Goal: Transaction & Acquisition: Subscribe to service/newsletter

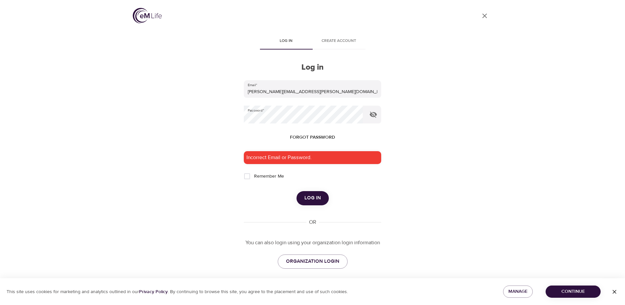
click at [308, 138] on span "Forgot password" at bounding box center [312, 137] width 45 height 8
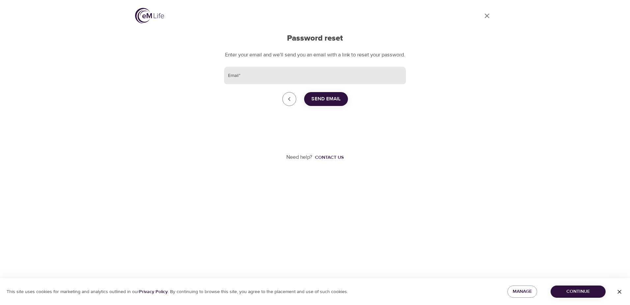
click at [257, 81] on input "Email   *" at bounding box center [315, 76] width 182 height 18
type input "[PERSON_NAME][EMAIL_ADDRESS][PERSON_NAME][DOMAIN_NAME]"
click at [324, 103] on span "Send Email" at bounding box center [325, 99] width 29 height 9
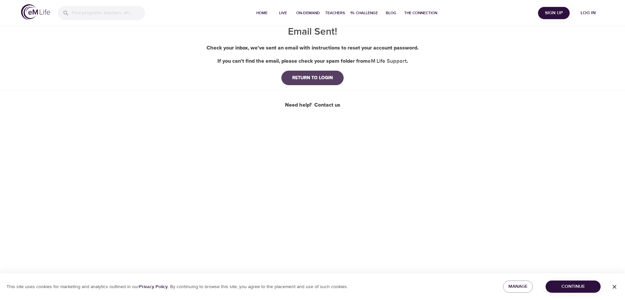
click at [323, 76] on div "RETURN TO LOGIN" at bounding box center [312, 77] width 51 height 7
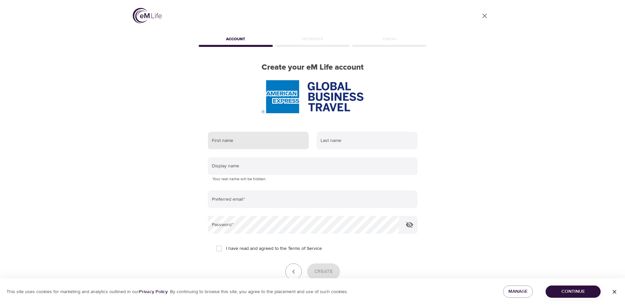
click at [242, 143] on input "text" at bounding box center [258, 140] width 101 height 18
type input "Sandra"
type input "Bertram"
type input "SJB"
type input "sandra.j.bertram@amexgbt.com"
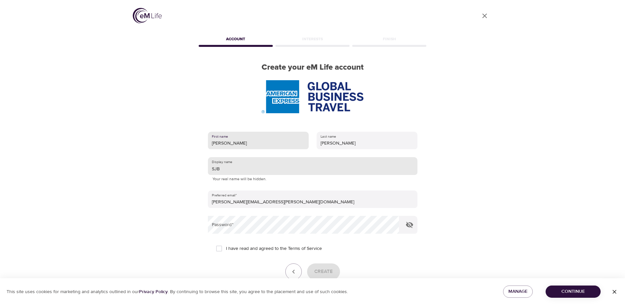
click at [226, 170] on input "SJB" at bounding box center [313, 166] width 210 height 18
type input "S"
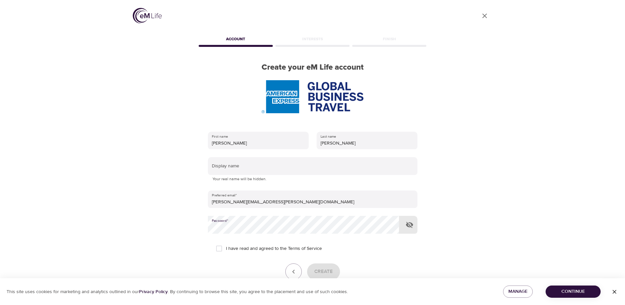
click at [218, 247] on input "I have read and agreed to the Terms of Service" at bounding box center [219, 248] width 14 height 14
checkbox input "true"
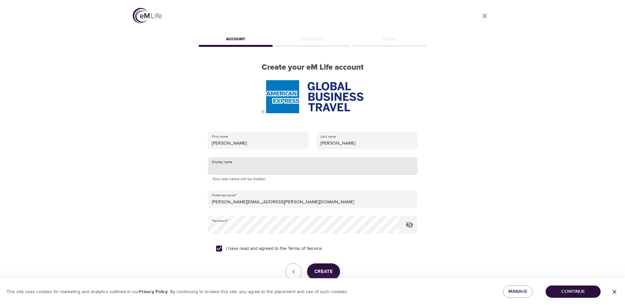
drag, startPoint x: 224, startPoint y: 167, endPoint x: 231, endPoint y: 167, distance: 6.9
click at [224, 167] on input "text" at bounding box center [313, 166] width 210 height 18
type input "SJB2778"
click at [325, 269] on span "Create" at bounding box center [323, 271] width 18 height 9
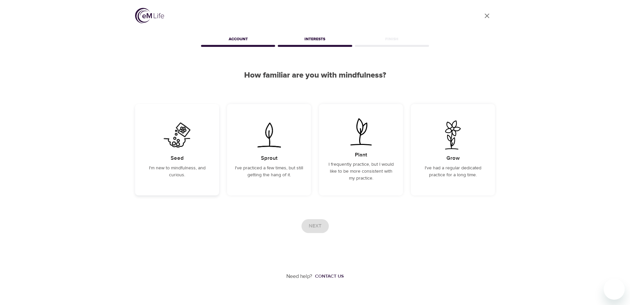
click at [178, 155] on h5 "Seed" at bounding box center [177, 158] width 13 height 7
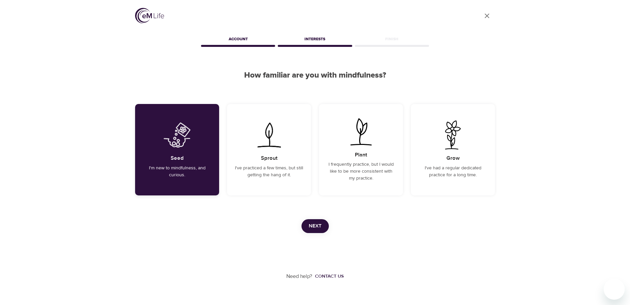
click at [178, 153] on div "Seed I'm new to mindfulness, and curious." at bounding box center [177, 149] width 84 height 91
click at [311, 222] on span "Next" at bounding box center [315, 225] width 13 height 9
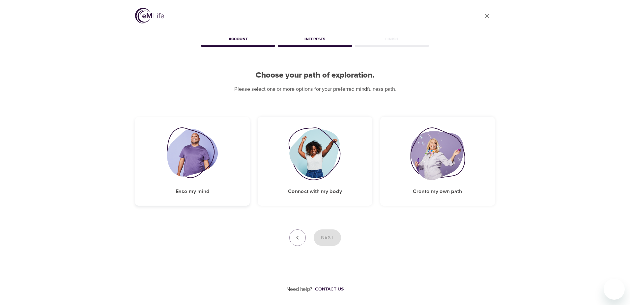
click at [199, 160] on img at bounding box center [192, 153] width 51 height 53
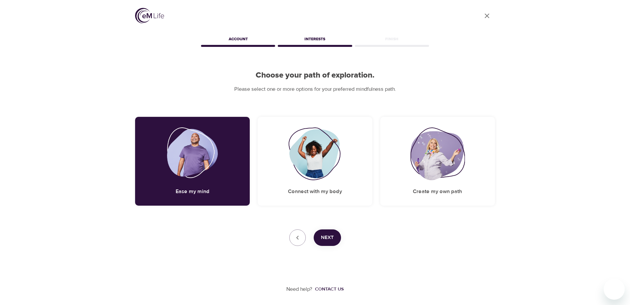
click at [331, 235] on span "Next" at bounding box center [327, 237] width 13 height 9
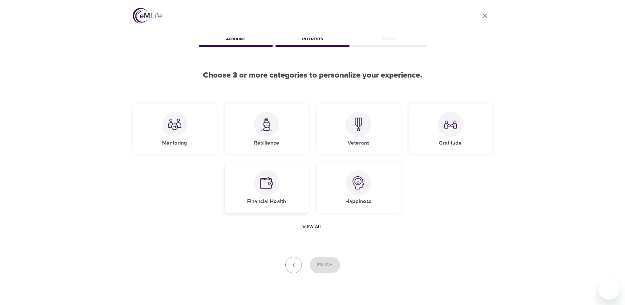
click at [255, 177] on div "Financial Health" at bounding box center [267, 187] width 84 height 50
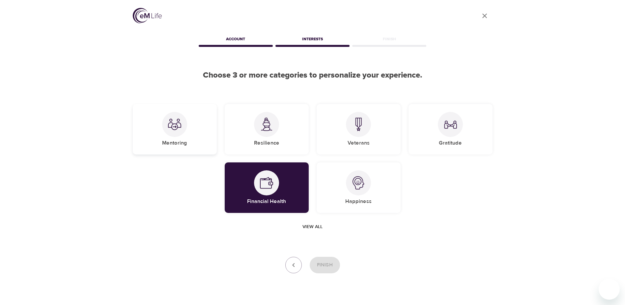
click at [183, 124] on div at bounding box center [174, 124] width 25 height 25
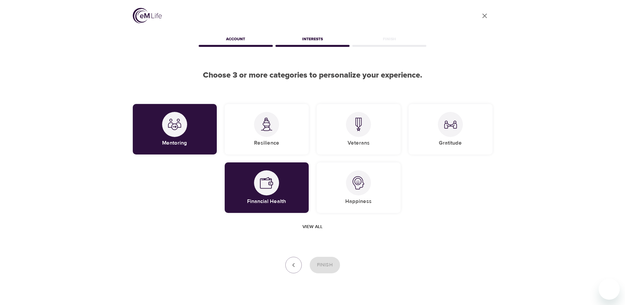
click at [317, 226] on span "View all" at bounding box center [313, 226] width 20 height 8
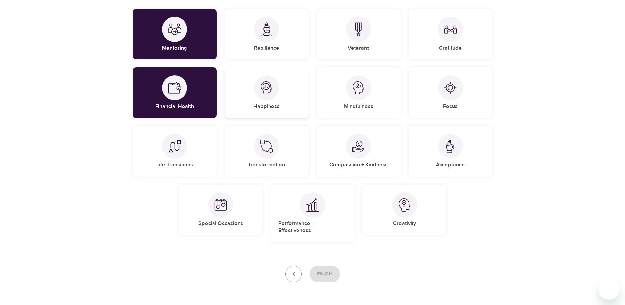
scroll to position [99, 0]
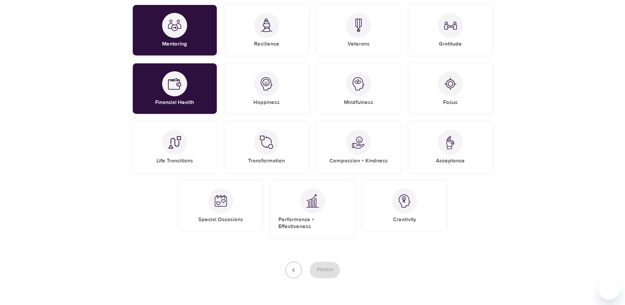
click at [186, 33] on div "Mentoring" at bounding box center [175, 30] width 84 height 50
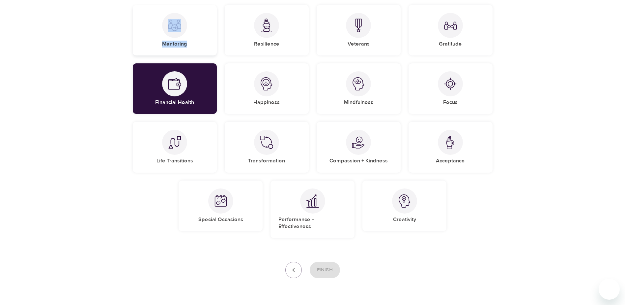
click at [186, 33] on div "Mentoring" at bounding box center [175, 30] width 84 height 50
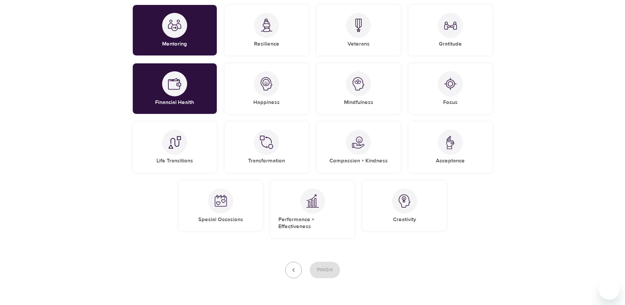
drag, startPoint x: 186, startPoint y: 33, endPoint x: 222, endPoint y: 64, distance: 47.2
click at [222, 64] on div "Happiness" at bounding box center [267, 88] width 92 height 58
click at [251, 19] on div "Resilience" at bounding box center [267, 30] width 84 height 50
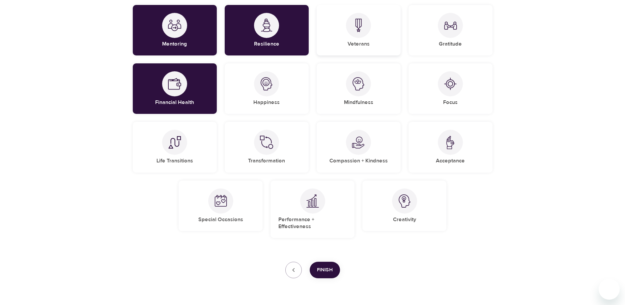
click at [385, 39] on div "Veterans" at bounding box center [359, 30] width 84 height 50
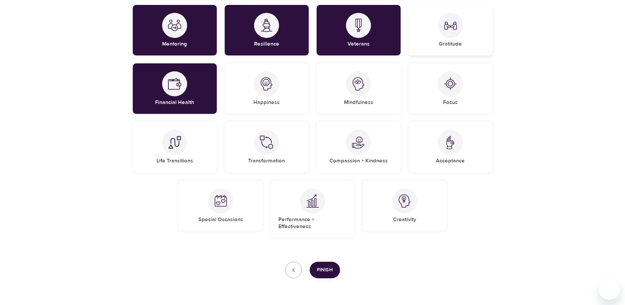
click at [436, 33] on div "Gratitude" at bounding box center [451, 30] width 84 height 50
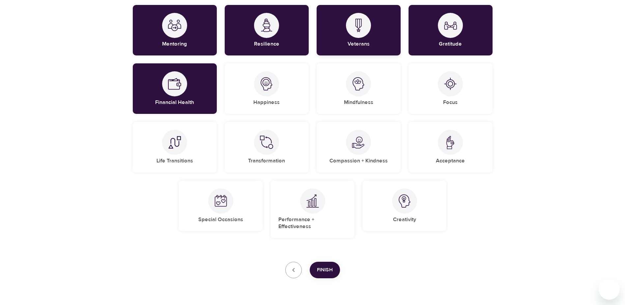
click at [369, 28] on div at bounding box center [358, 25] width 25 height 25
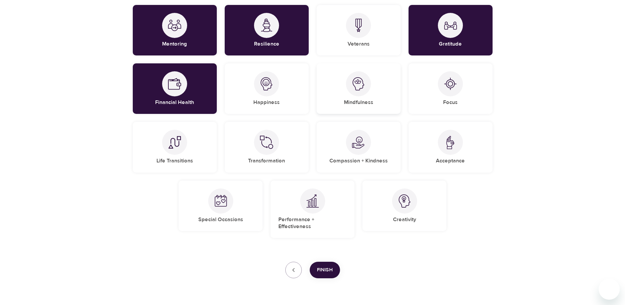
click at [360, 85] on img at bounding box center [358, 83] width 13 height 13
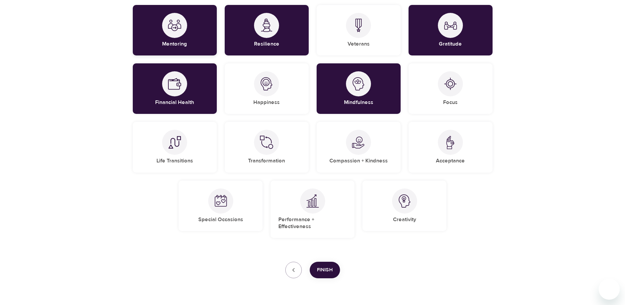
click at [168, 28] on img at bounding box center [174, 25] width 13 height 13
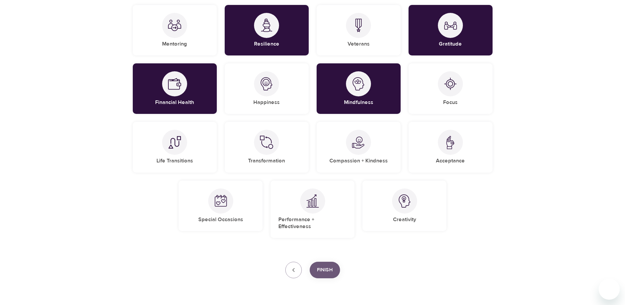
click at [327, 265] on span "Finish" at bounding box center [325, 269] width 16 height 9
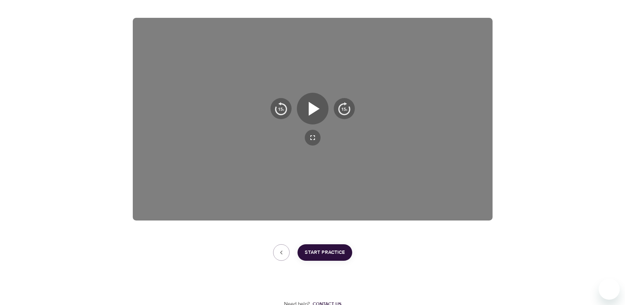
scroll to position [88, 0]
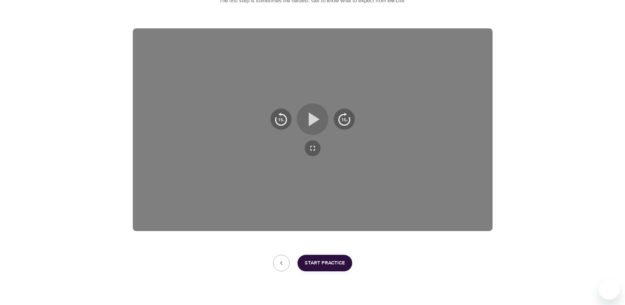
click at [313, 119] on icon "button" at bounding box center [314, 119] width 11 height 14
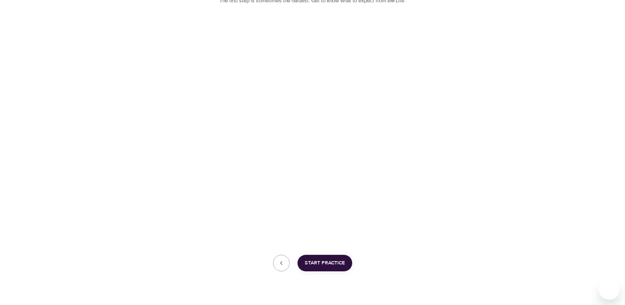
click at [331, 264] on span "Start Practice" at bounding box center [325, 262] width 40 height 9
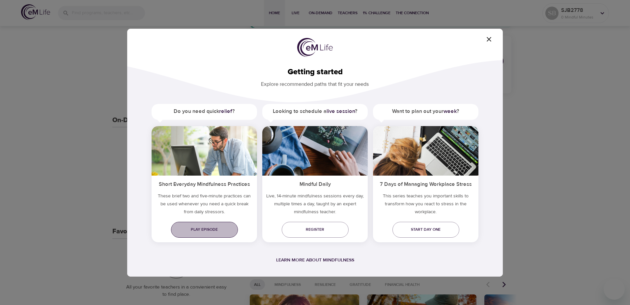
click at [198, 230] on span "Play episode" at bounding box center [204, 229] width 56 height 7
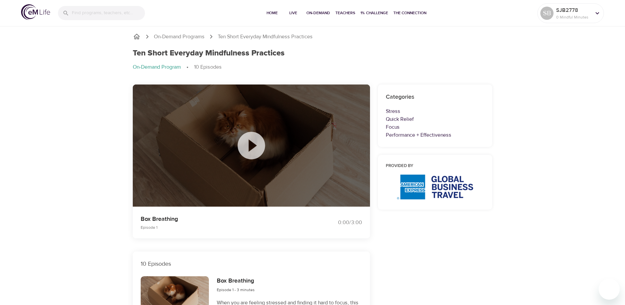
click at [248, 150] on icon at bounding box center [251, 144] width 27 height 27
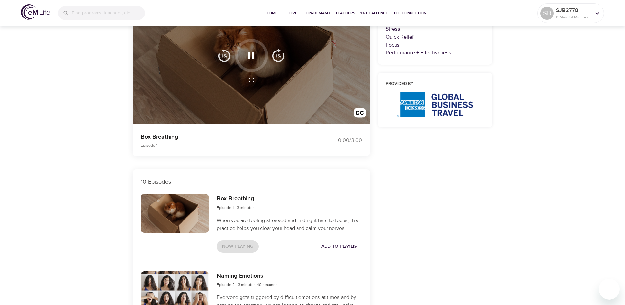
scroll to position [33, 0]
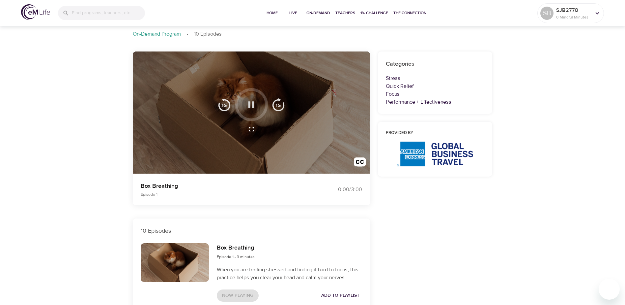
click at [253, 103] on icon "button" at bounding box center [251, 104] width 6 height 7
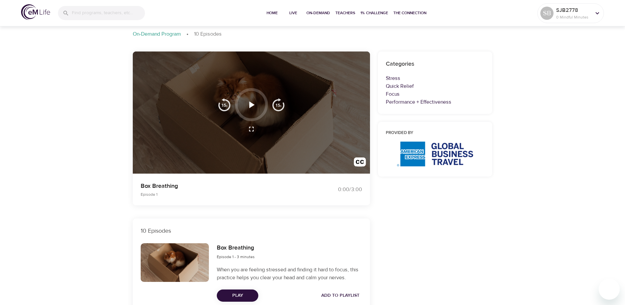
click at [240, 294] on span "Play" at bounding box center [237, 295] width 31 height 8
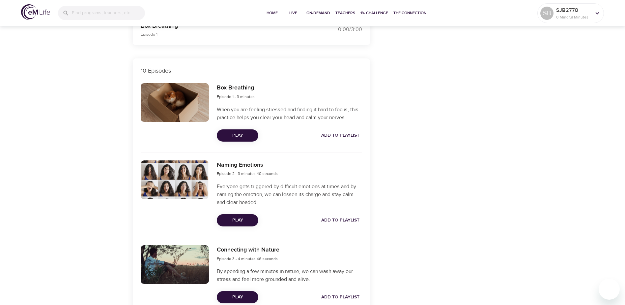
scroll to position [191, 0]
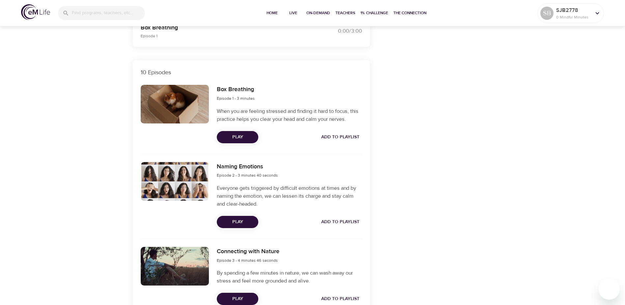
click at [244, 224] on span "Play" at bounding box center [237, 222] width 31 height 8
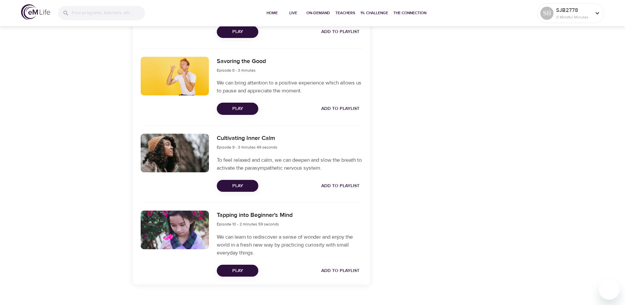
scroll to position [817, 0]
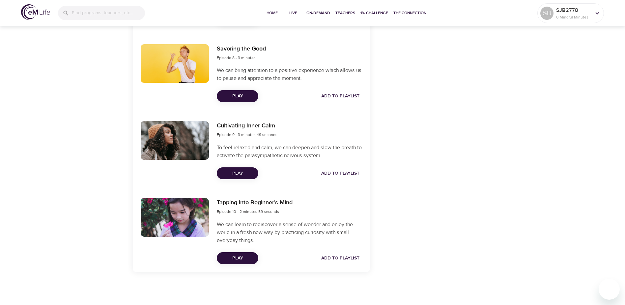
click at [238, 259] on span "Play" at bounding box center [237, 258] width 31 height 8
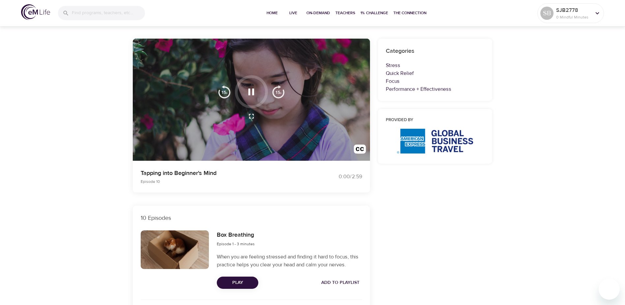
scroll to position [0, 0]
